Goal: Entertainment & Leisure: Browse casually

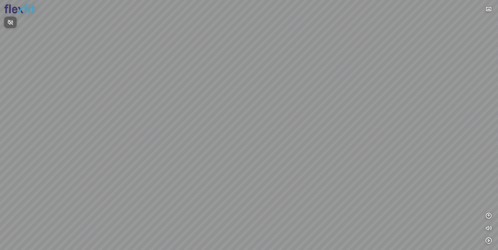
click at [489, 216] on div at bounding box center [249, 125] width 498 height 250
click at [490, 216] on icon "button" at bounding box center [488, 215] width 6 height 6
click at [488, 189] on icon "button" at bounding box center [488, 191] width 6 height 6
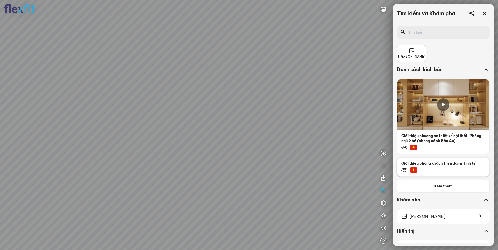
click at [453, 161] on p "Giới thiệu phòng khách Hiện đại & Tinh tế" at bounding box center [443, 161] width 92 height 8
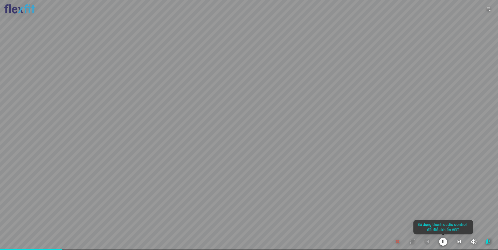
click at [415, 166] on div at bounding box center [249, 125] width 498 height 250
click at [474, 242] on icon "button" at bounding box center [473, 241] width 6 height 6
click at [474, 242] on icon "button" at bounding box center [474, 241] width 6 height 6
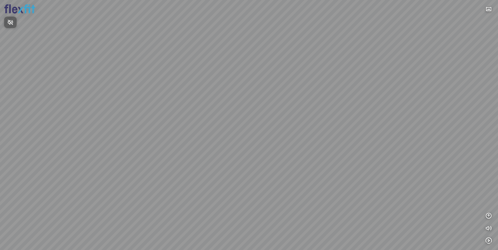
click at [488, 216] on div at bounding box center [249, 125] width 498 height 250
click at [489, 214] on icon "button" at bounding box center [488, 215] width 6 height 6
click at [490, 188] on icon "button" at bounding box center [488, 191] width 6 height 6
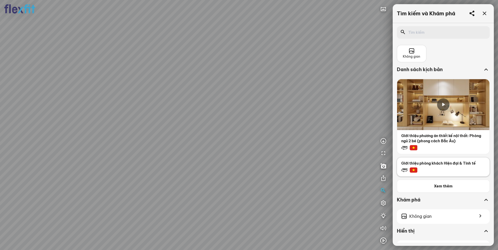
click at [435, 166] on div "Giới thiệu phòng khách Hiện đại & Tinh tế" at bounding box center [443, 166] width 93 height 19
